Goal: Find specific page/section: Find specific page/section

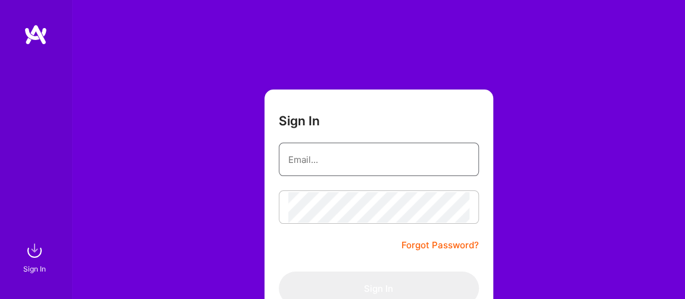
click at [400, 169] on input "email" at bounding box center [378, 159] width 181 height 30
type input "[EMAIL_ADDRESS][DOMAIN_NAME]"
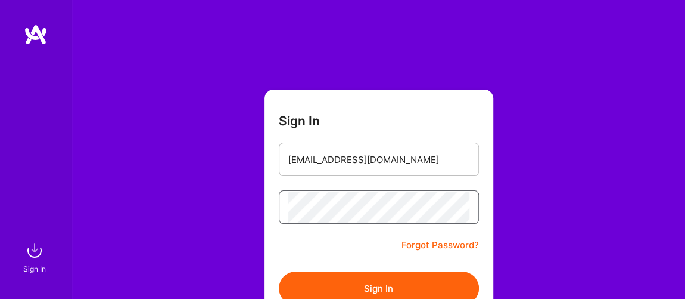
click at [279, 271] on button "Sign In" at bounding box center [379, 287] width 200 height 33
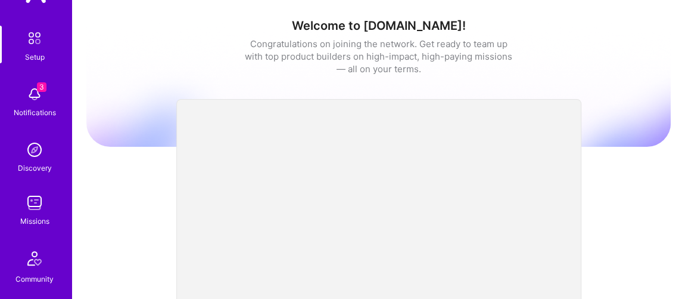
scroll to position [108, 0]
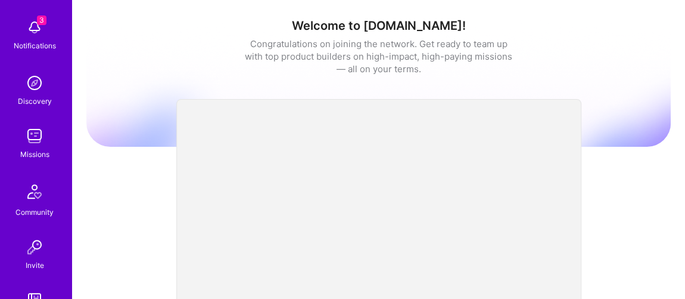
click at [36, 136] on img at bounding box center [35, 136] width 24 height 24
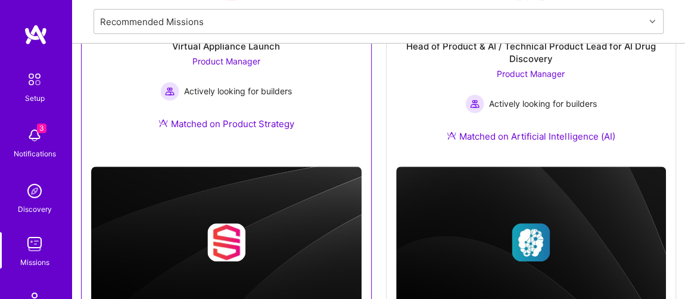
scroll to position [164, 0]
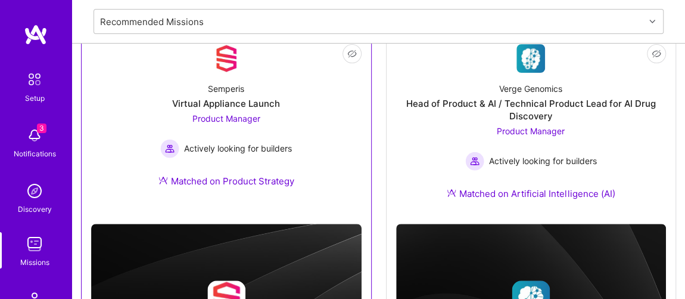
click at [216, 113] on span "Product Manager" at bounding box center [226, 118] width 68 height 10
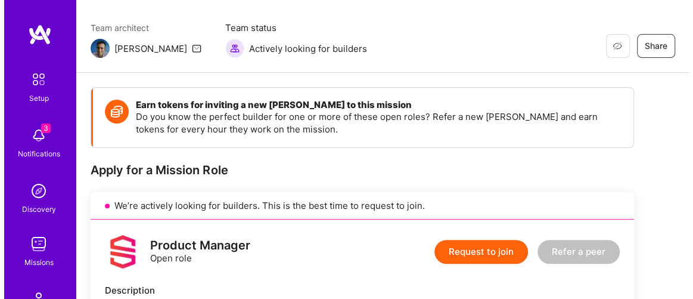
scroll to position [70, 0]
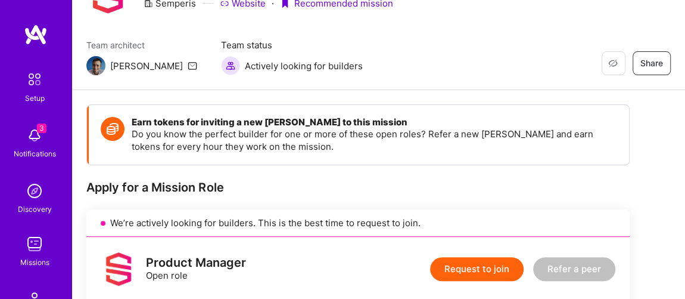
click at [24, 137] on img at bounding box center [35, 135] width 24 height 24
